Goal: Navigation & Orientation: Go to known website

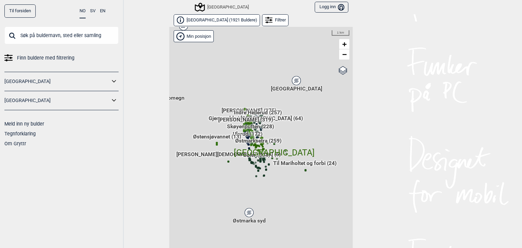
click at [27, 9] on link "Til forsiden" at bounding box center [19, 10] width 31 height 13
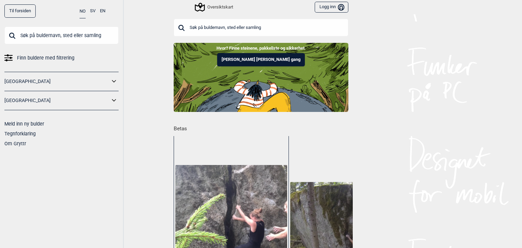
click at [16, 81] on link "[GEOGRAPHIC_DATA]" at bounding box center [56, 81] width 105 height 10
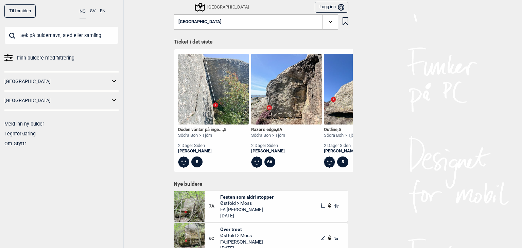
click at [111, 82] on icon at bounding box center [114, 81] width 9 height 10
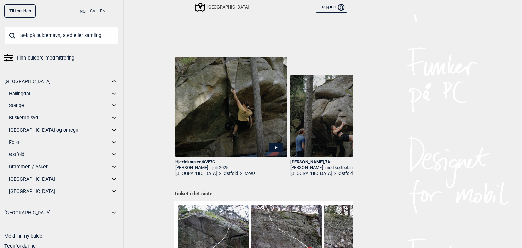
click at [276, 147] on icon at bounding box center [276, 147] width 14 height 9
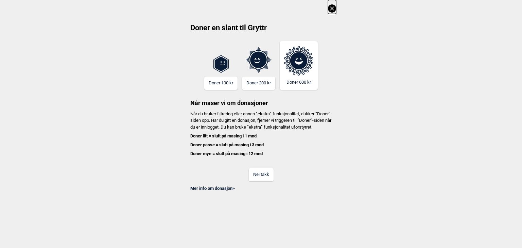
click at [262, 180] on button "Nei takk" at bounding box center [261, 174] width 25 height 13
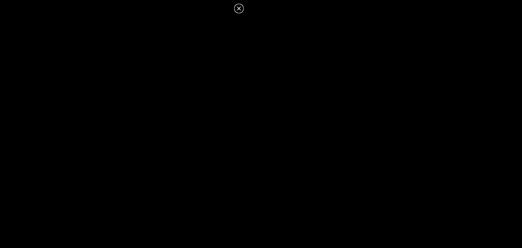
click at [239, 8] on icon at bounding box center [239, 8] width 4 height 4
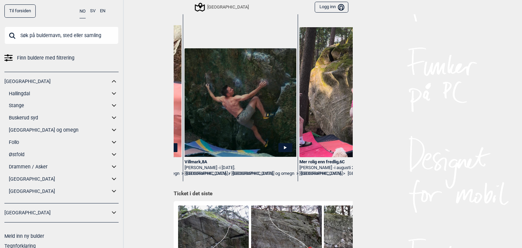
scroll to position [0, 897]
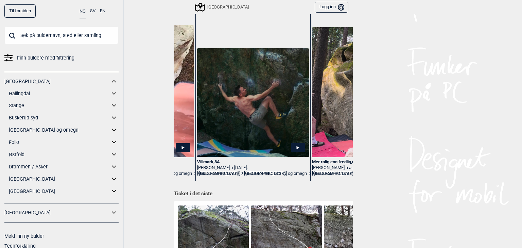
click at [292, 147] on icon at bounding box center [298, 147] width 14 height 9
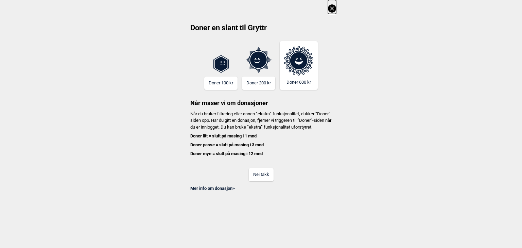
click at [267, 180] on button "Nei takk" at bounding box center [261, 174] width 25 height 13
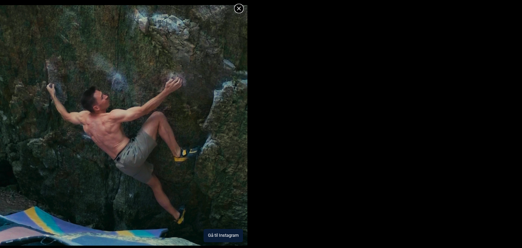
click at [221, 238] on button "Gå til Instagram" at bounding box center [222, 235] width 39 height 13
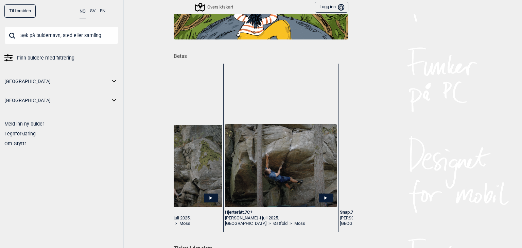
scroll to position [0, 3071]
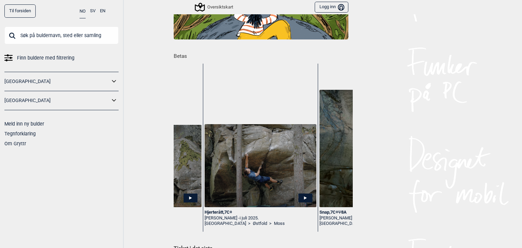
click at [30, 14] on link "Til forsiden" at bounding box center [19, 10] width 31 height 13
click at [31, 12] on link "Til forsiden" at bounding box center [19, 10] width 31 height 13
